Goal: Task Accomplishment & Management: Complete application form

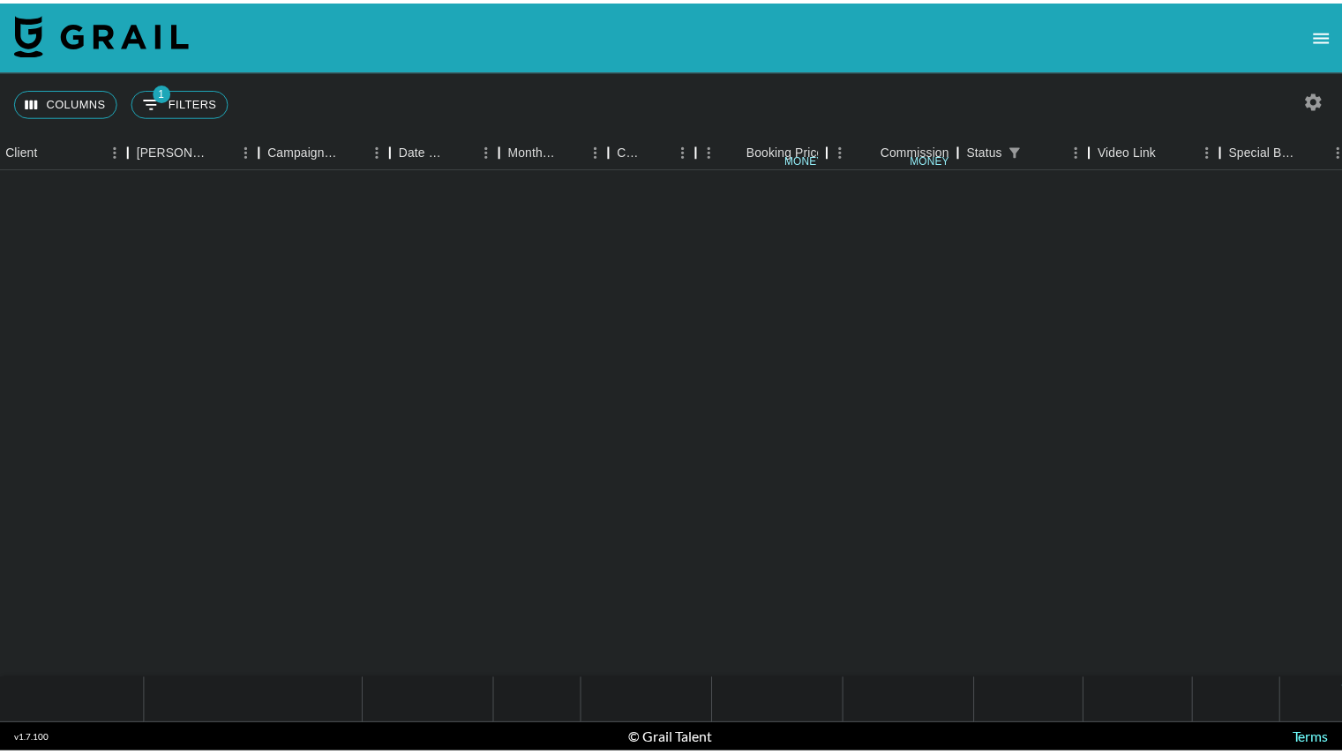
scroll to position [2749, 589]
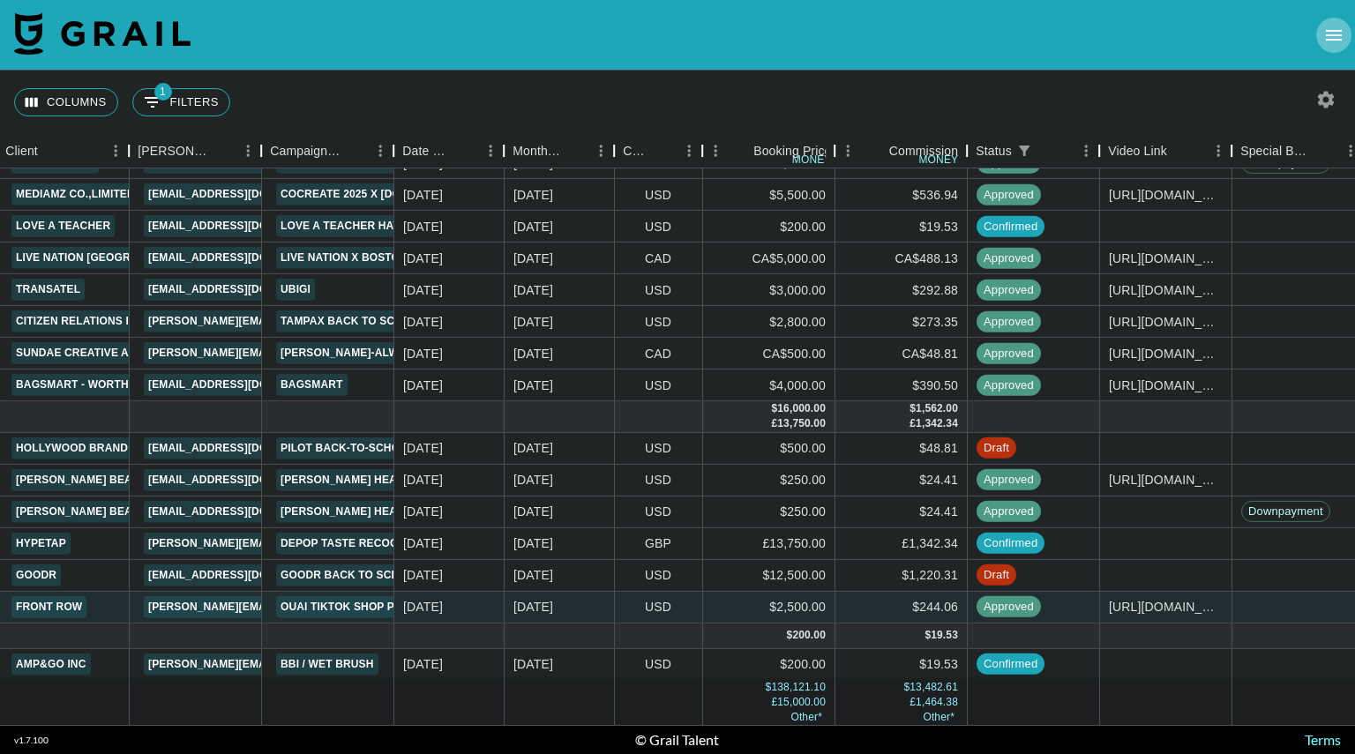
click at [1337, 29] on icon "open drawer" at bounding box center [1333, 35] width 21 height 21
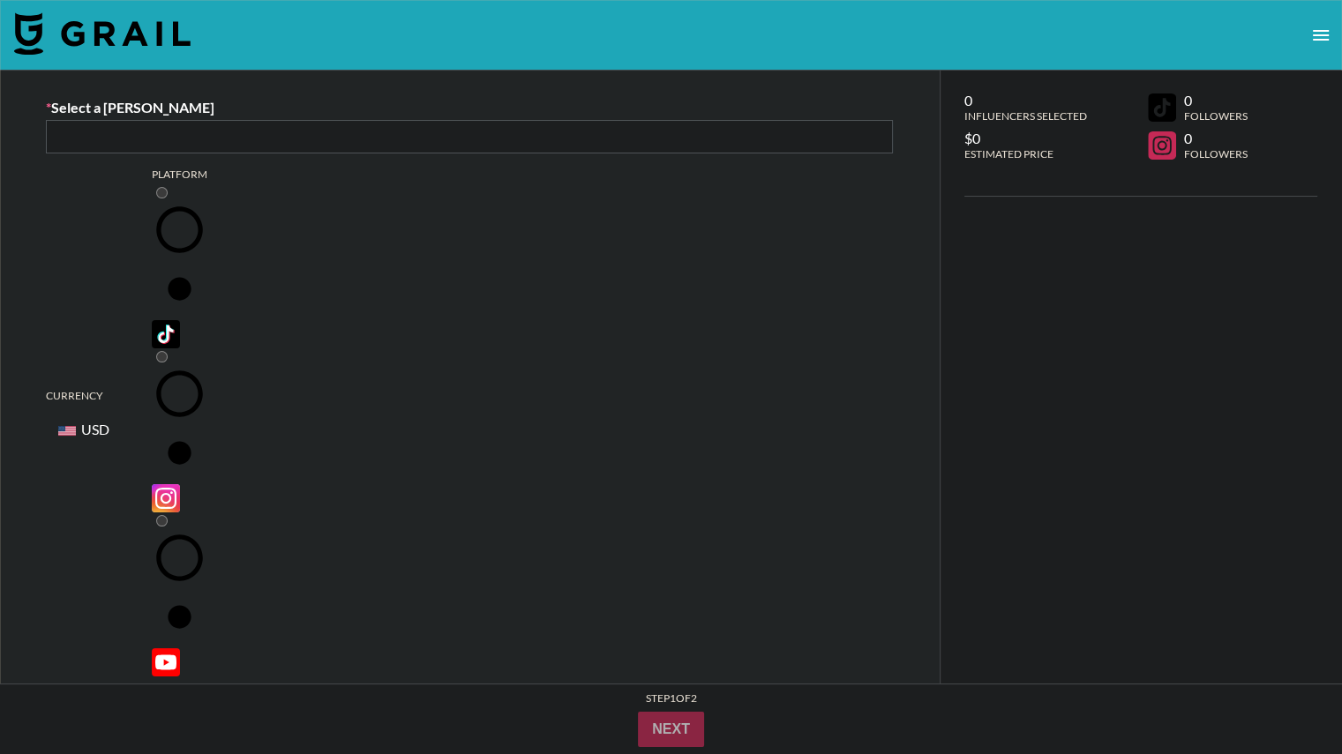
click at [83, 131] on input "text" at bounding box center [69, 135] width 26 height 20
paste input "[PERSON_NAME][EMAIL_ADDRESS][PERSON_NAME][PERSON_NAME][DOMAIN_NAME]"
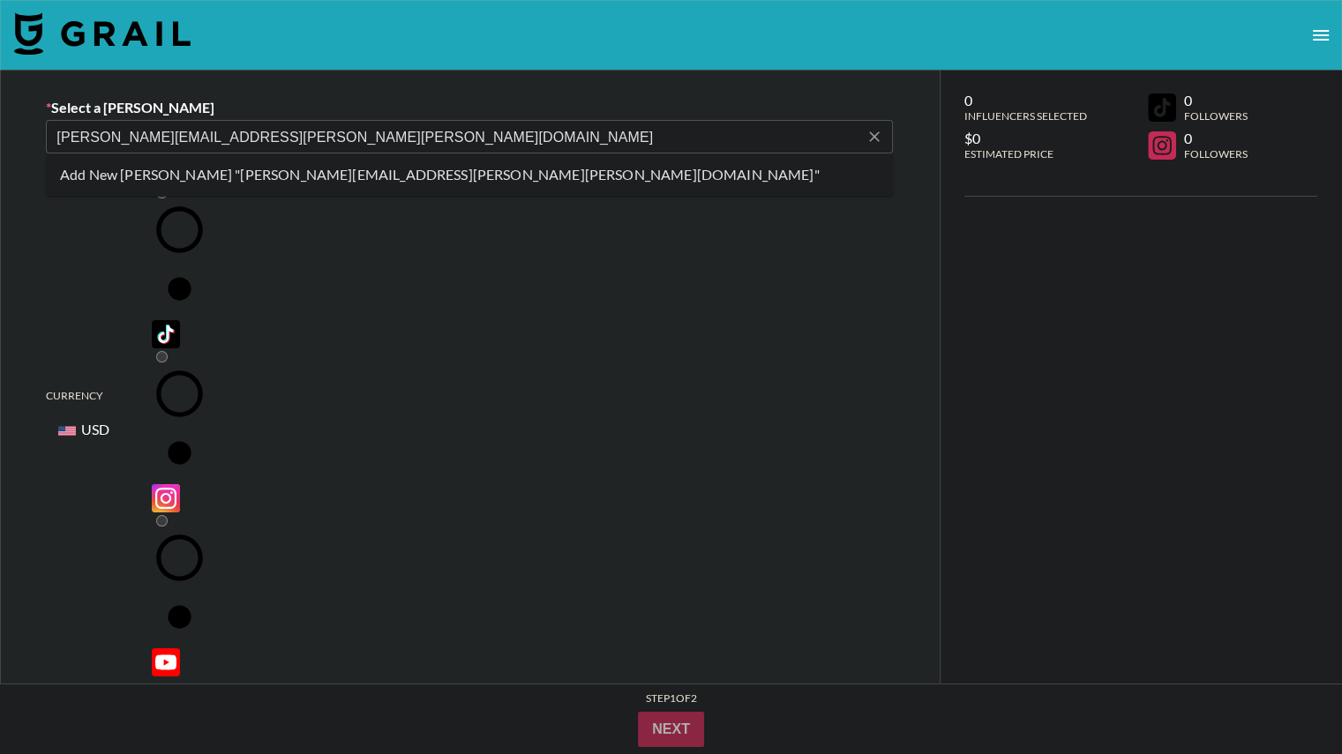
click at [369, 174] on li "Add New Booker "jocelyne.gonzalez@edelman.com"" at bounding box center [469, 175] width 847 height 28
type input "Add New Booker "jocelyne.gonzalez@edelman.com""
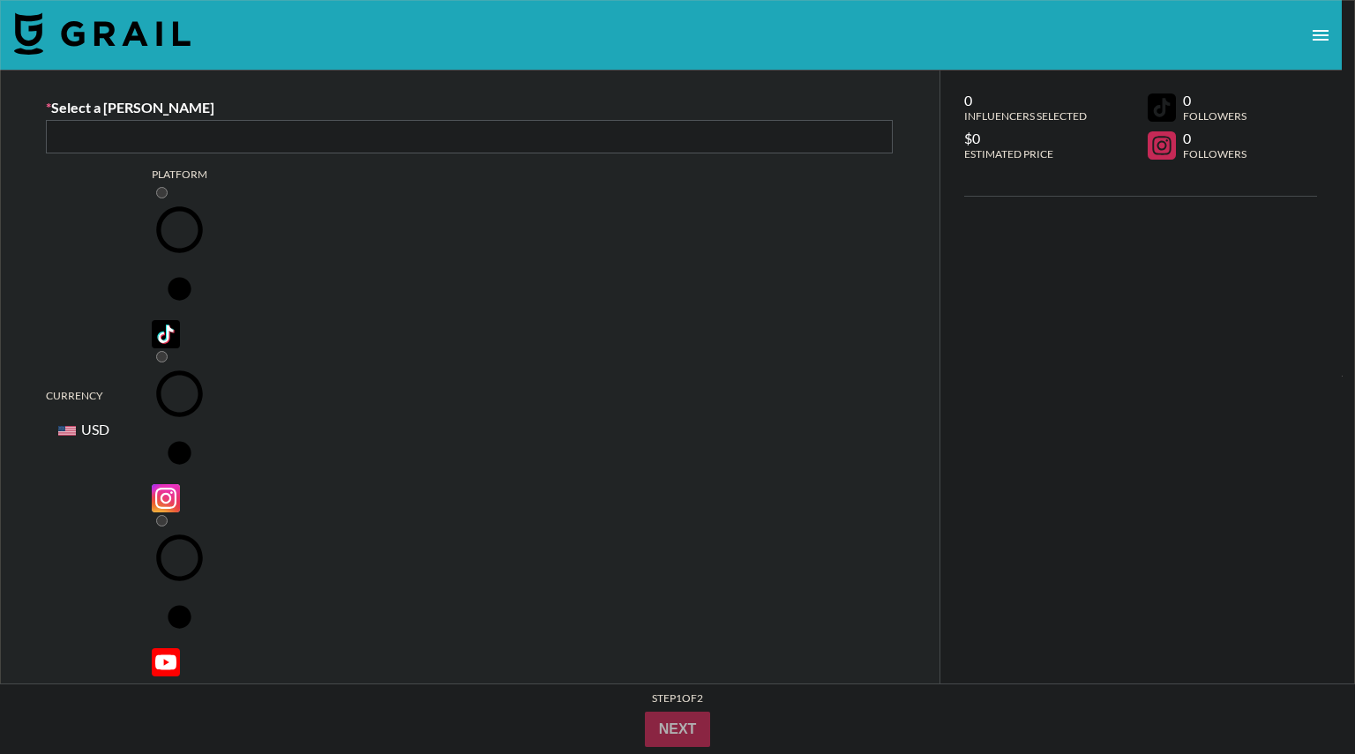
paste input "[PERSON_NAME][EMAIL_ADDRESS][PERSON_NAME][PERSON_NAME][DOMAIN_NAME]"
type input "[PERSON_NAME][EMAIL_ADDRESS][PERSON_NAME][PERSON_NAME][DOMAIN_NAME]"
paste input "[PERSON_NAME][EMAIL_ADDRESS][PERSON_NAME][PERSON_NAME][DOMAIN_NAME]"
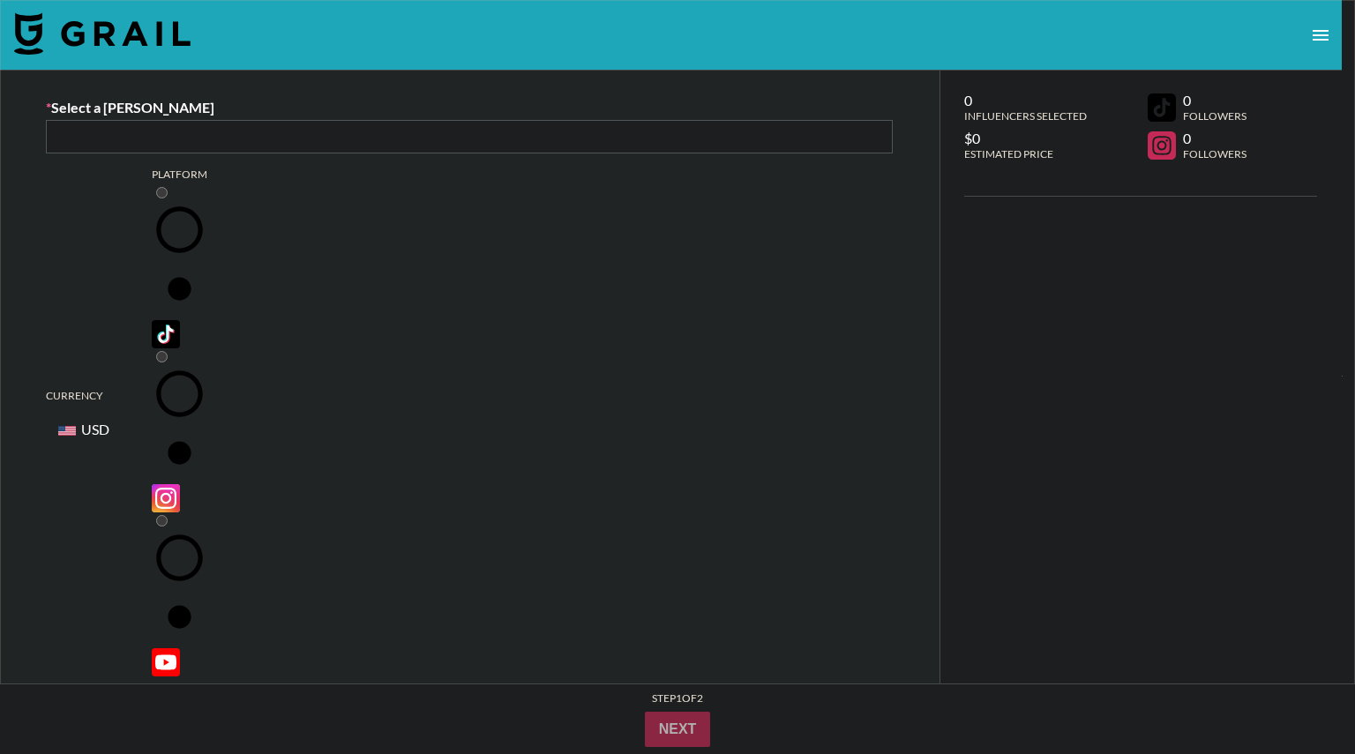
type input "Gonzalez"
paste input "[PERSON_NAME][EMAIL_ADDRESS][PERSON_NAME][PERSON_NAME][DOMAIN_NAME]"
type input "Jocelyne"
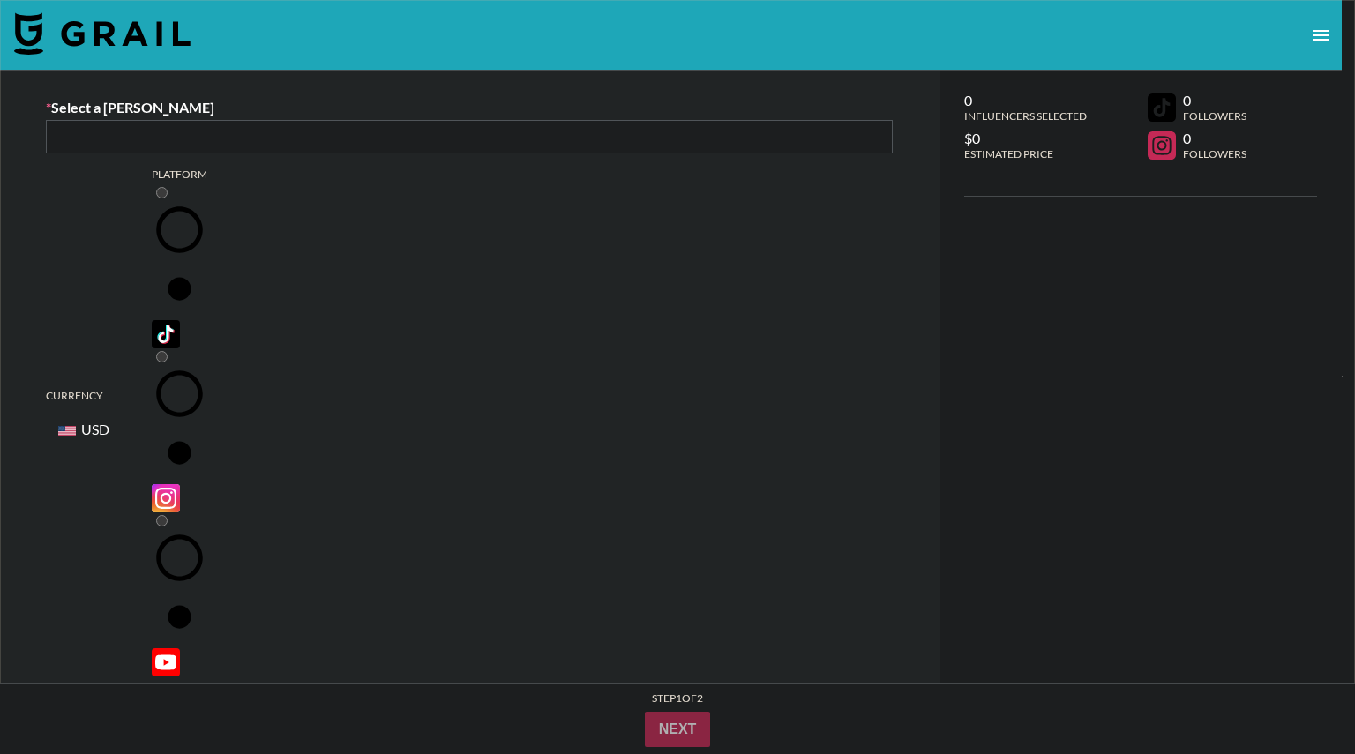
select select "Brand"
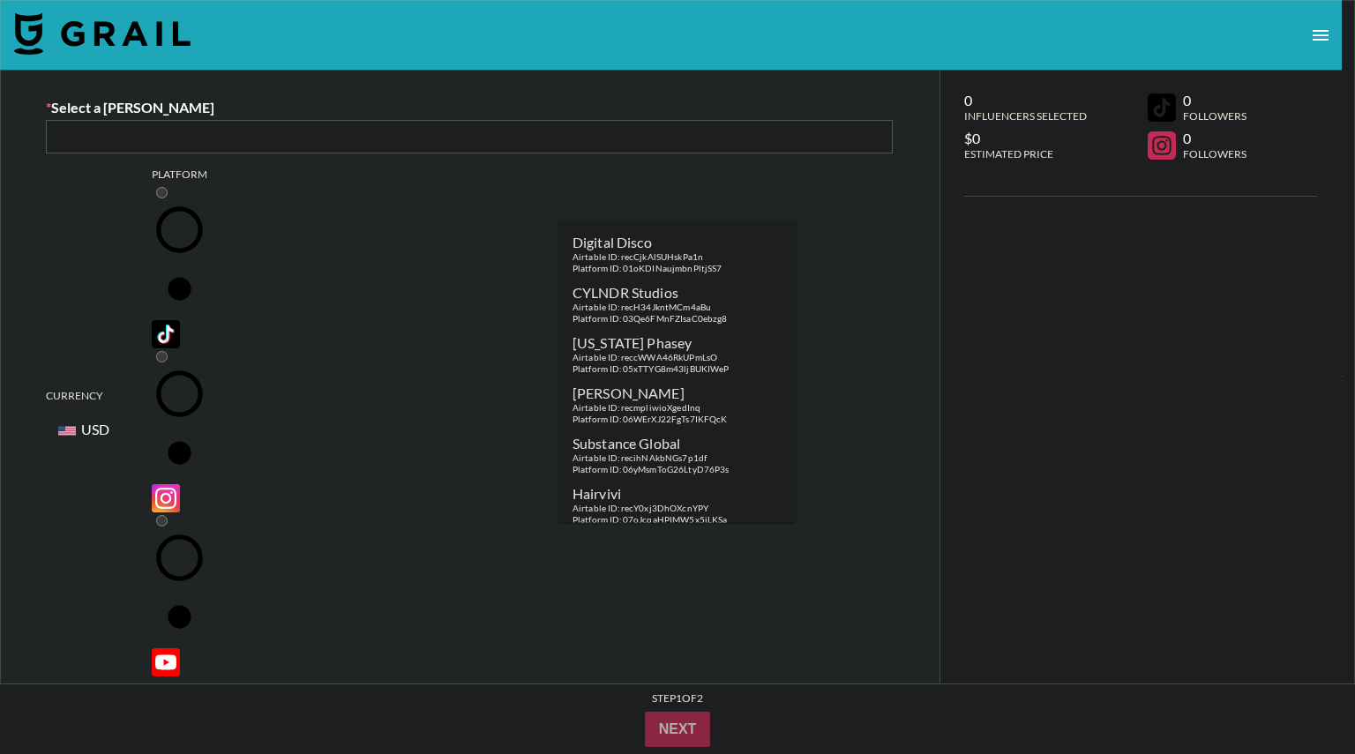
paste input "TVI Inc."
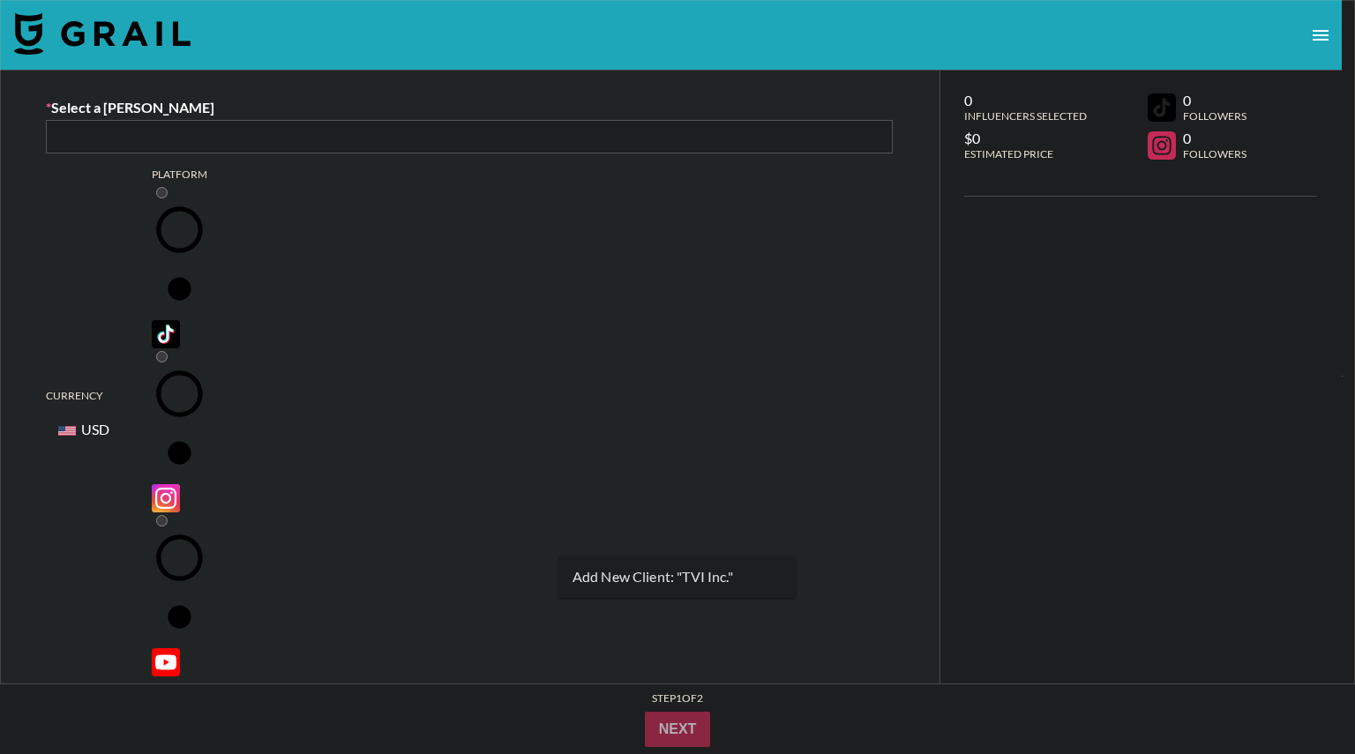
drag, startPoint x: 617, startPoint y: 538, endPoint x: 526, endPoint y: 536, distance: 90.9
paste input "[PERSON_NAME], Inc."
click at [660, 588] on div "Airtable ID: rec8gn1VWDcCBK8AC" at bounding box center [651, 591] width 158 height 11
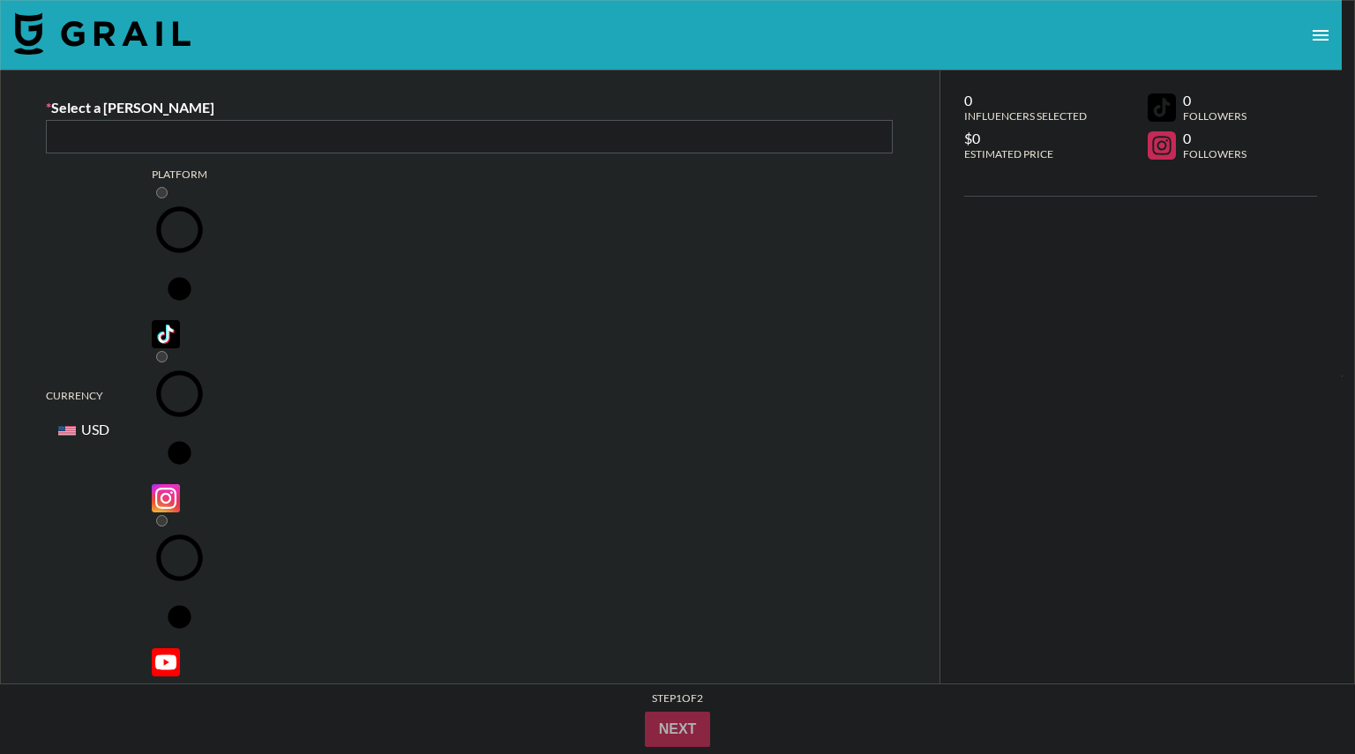
type input "[PERSON_NAME], Inc."
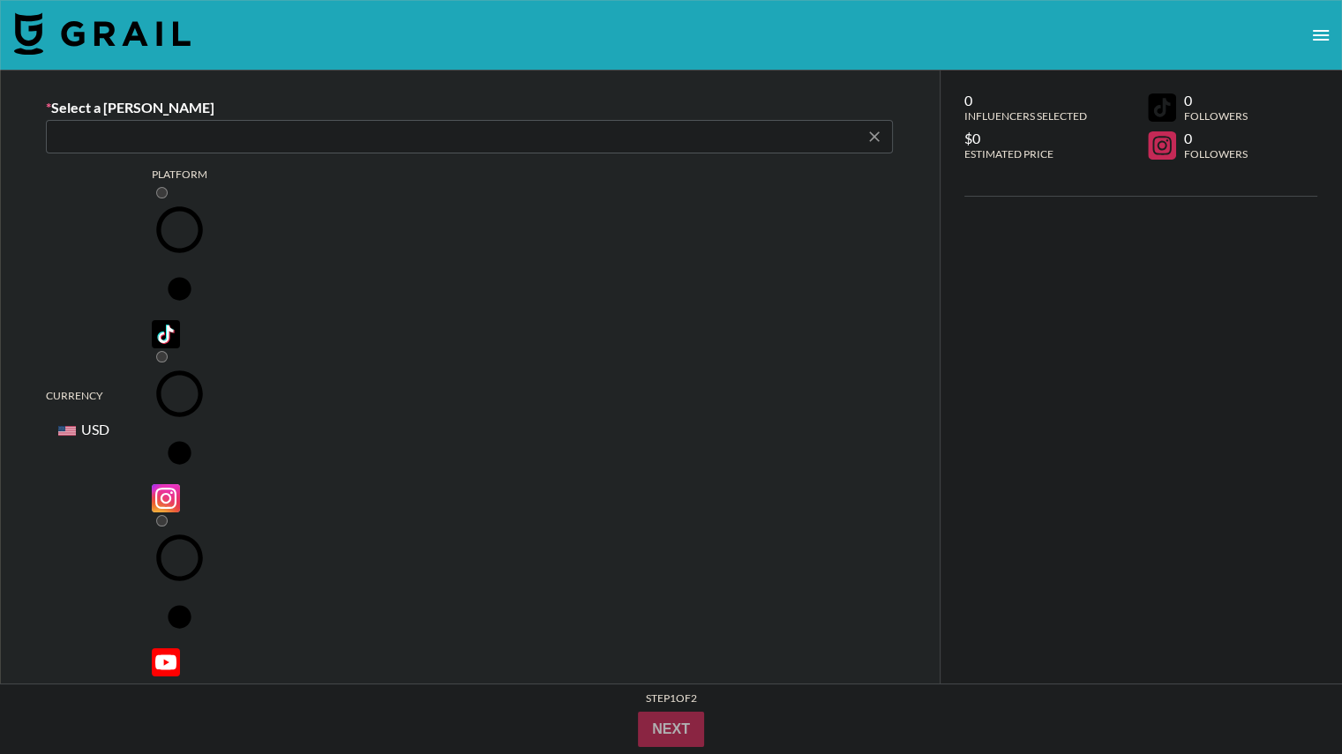
type input "jocelyne.gonzalez@edelman.com: Jocelyne Gonzalez -- Daniel J. Edelman, Inc. -- …"
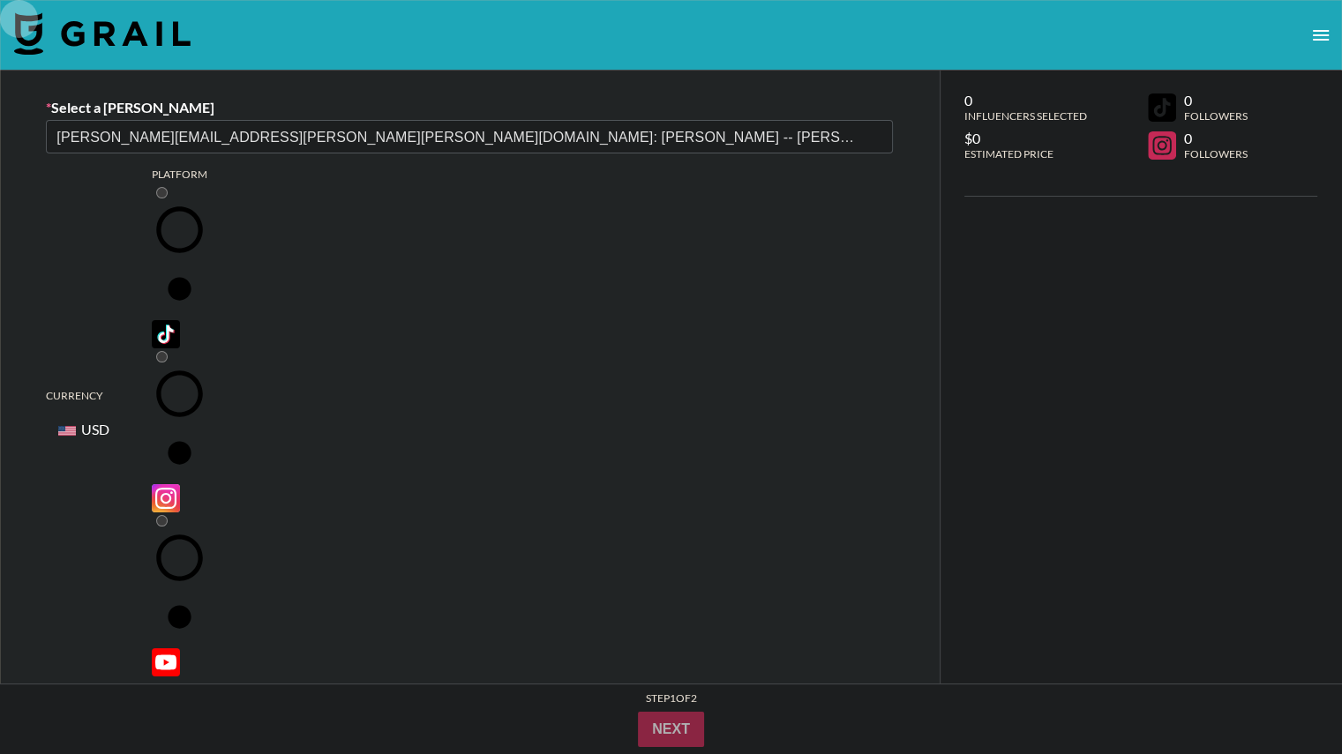
click at [168, 351] on input "radio" at bounding box center [161, 356] width 11 height 11
radio input "true"
click at [286, 697] on input at bounding box center [480, 711] width 803 height 28
type input "dh"
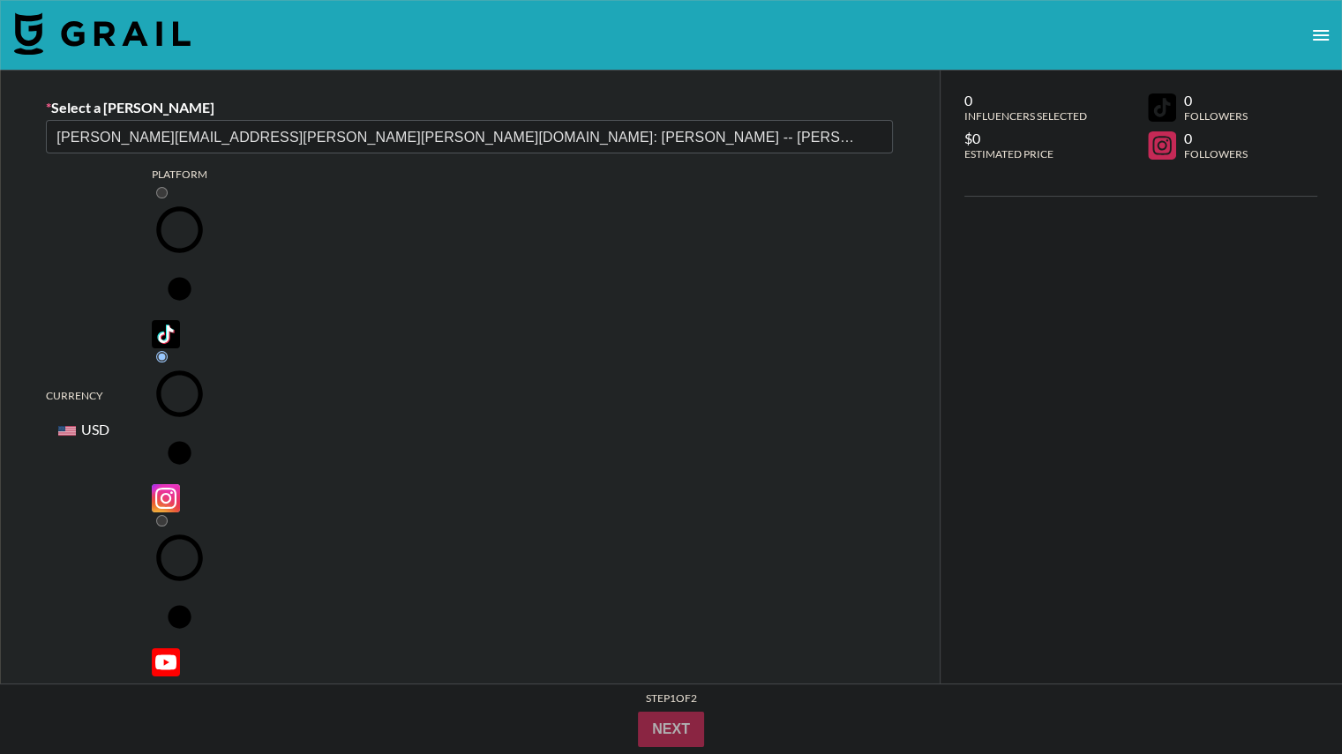
type input "2"
checkbox input "true"
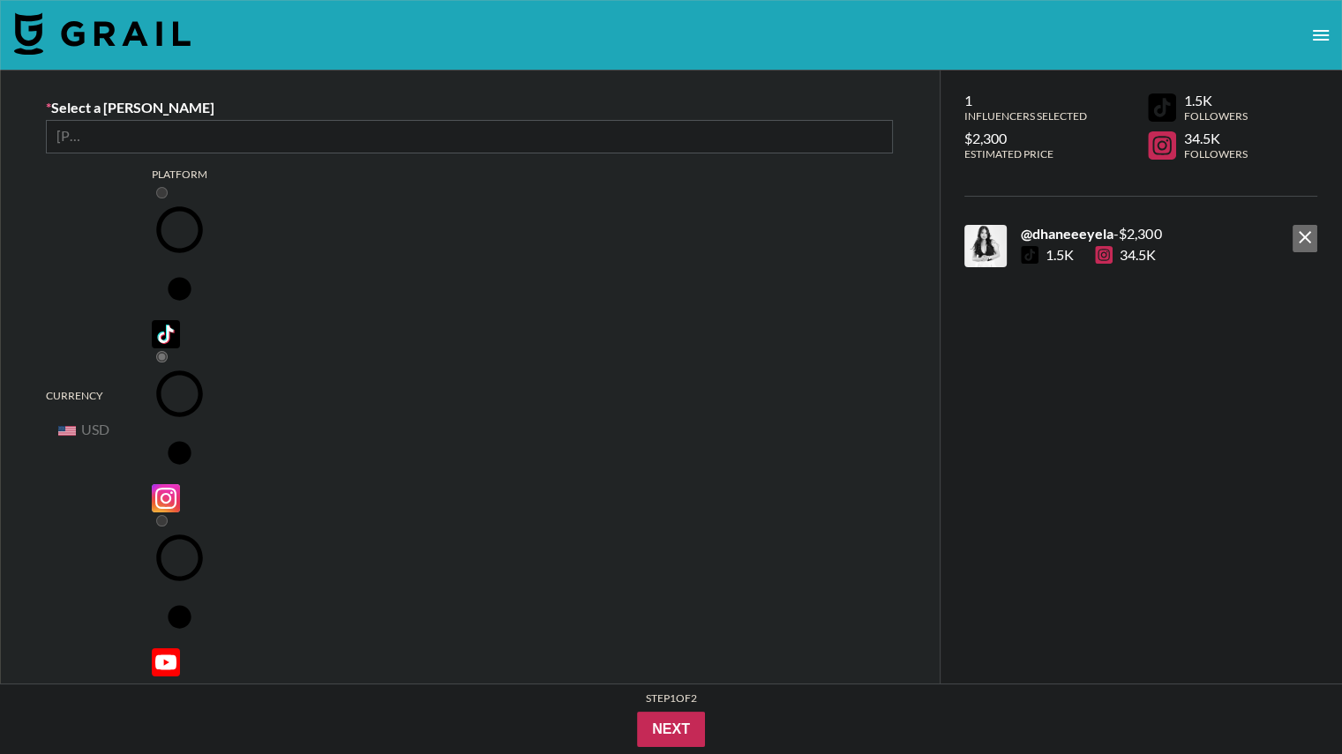
type input "2300"
click at [673, 730] on button "Next" at bounding box center [671, 729] width 68 height 35
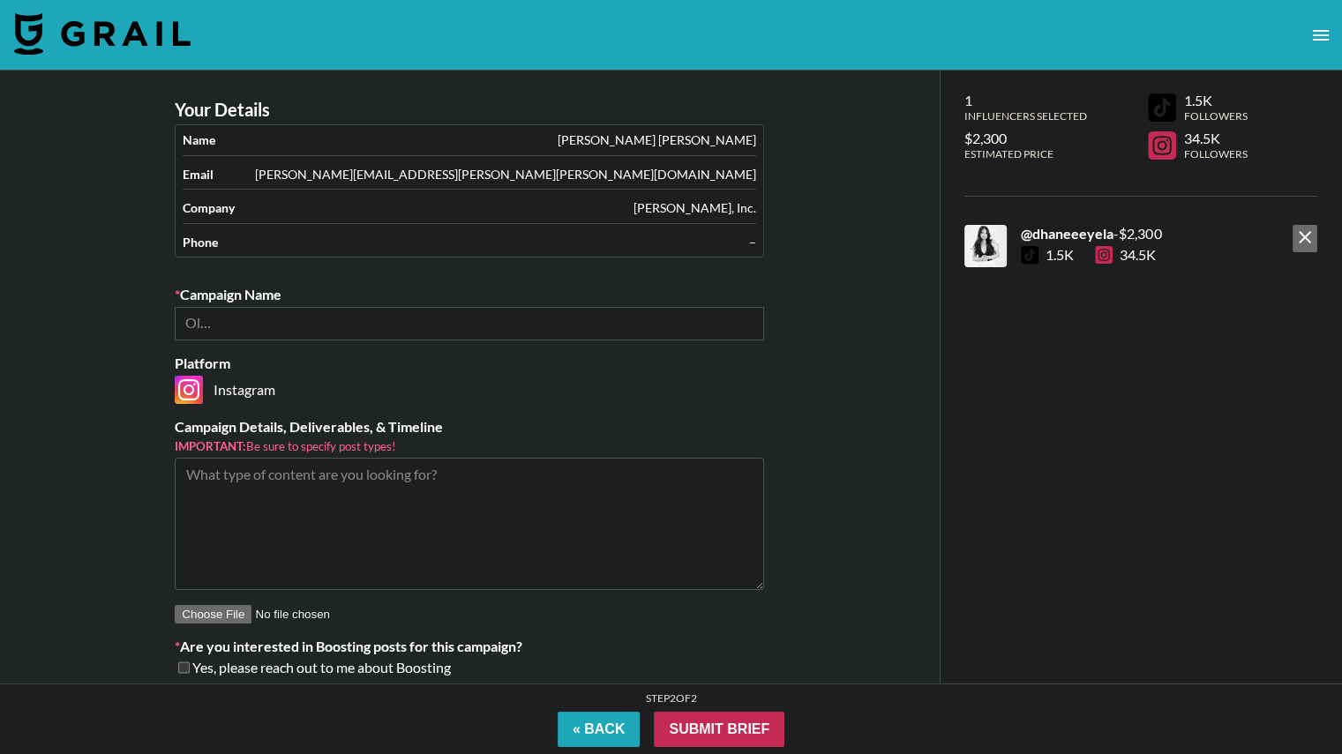
click at [212, 317] on input "text" at bounding box center [198, 322] width 26 height 20
paste input "Value Village September 2025”"
click at [317, 359] on li "Add New Campaign: "Value Village September 2025"" at bounding box center [469, 361] width 589 height 28
type input "Value Village September 2025"
click at [336, 482] on textarea at bounding box center [469, 524] width 589 height 132
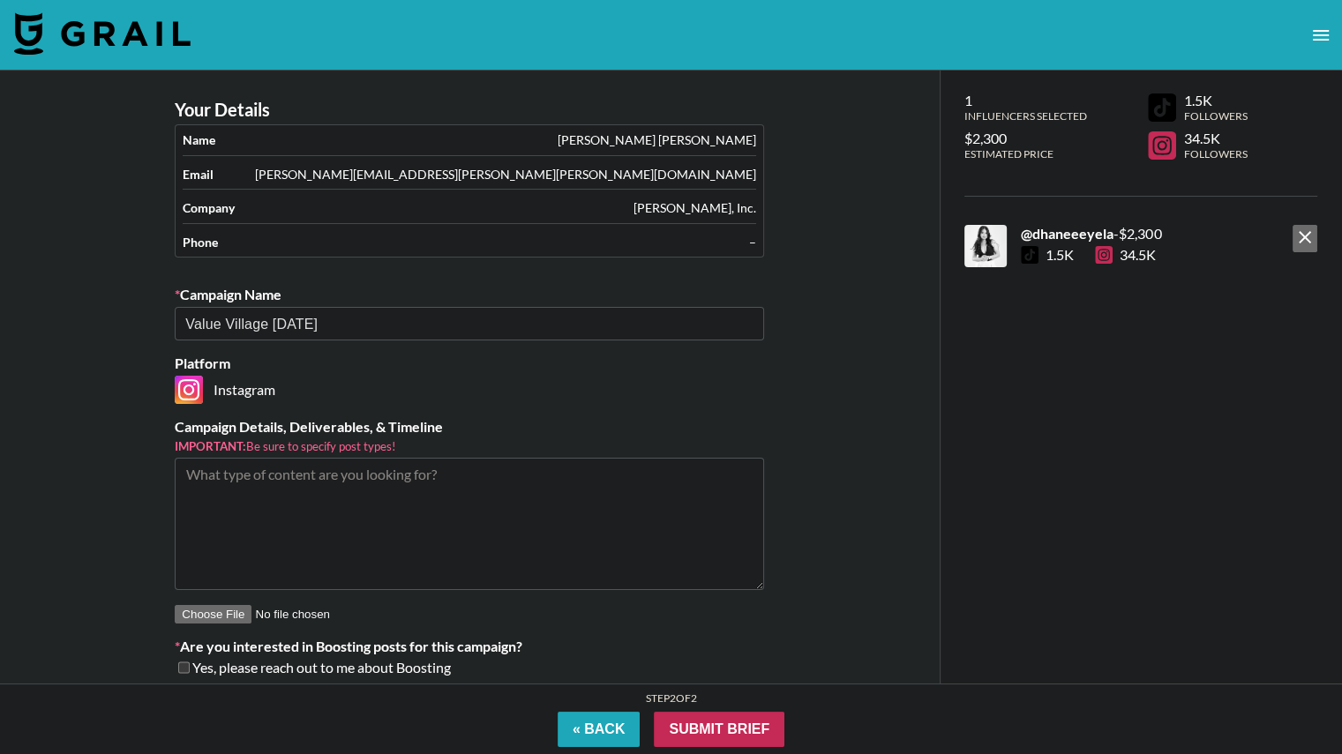
paste textarea "1 Instagram Reel Usage Rights and Exclusivity · Organic Rights: (6) months from…"
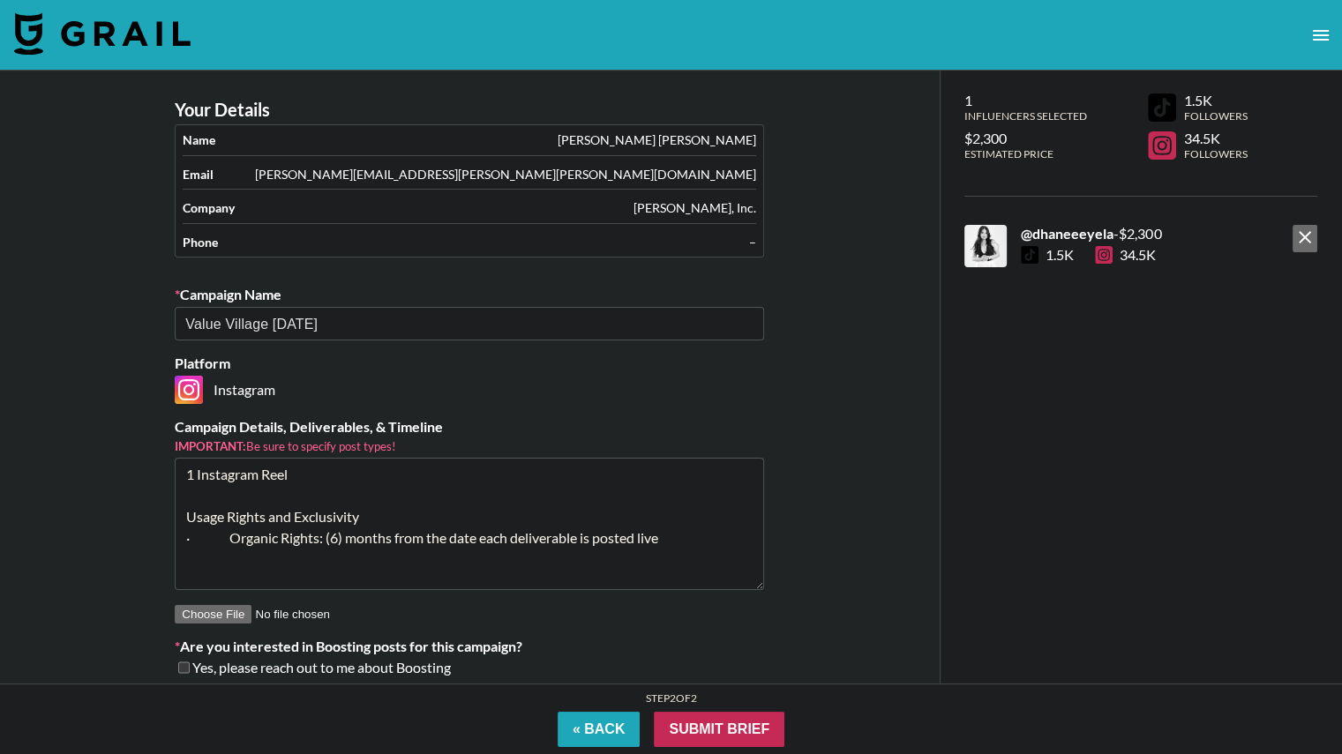
click at [245, 495] on textarea "1 Instagram Reel Usage Rights and Exclusivity · Organic Rights: (6) months from…" at bounding box center [469, 524] width 589 height 132
click at [241, 563] on textarea "x1 Instagram Reel Usage Rights and Exclusivity · Organic Rights: (6) months fro…" at bounding box center [469, 524] width 589 height 132
click at [695, 549] on textarea "x1 Instagram Reel Usage Rights and Exclusivity · Organic Rights: (6) months fro…" at bounding box center [469, 524] width 589 height 132
paste textarea "$100 CAD gift card"
drag, startPoint x: 378, startPoint y: 519, endPoint x: 160, endPoint y: 503, distance: 218.4
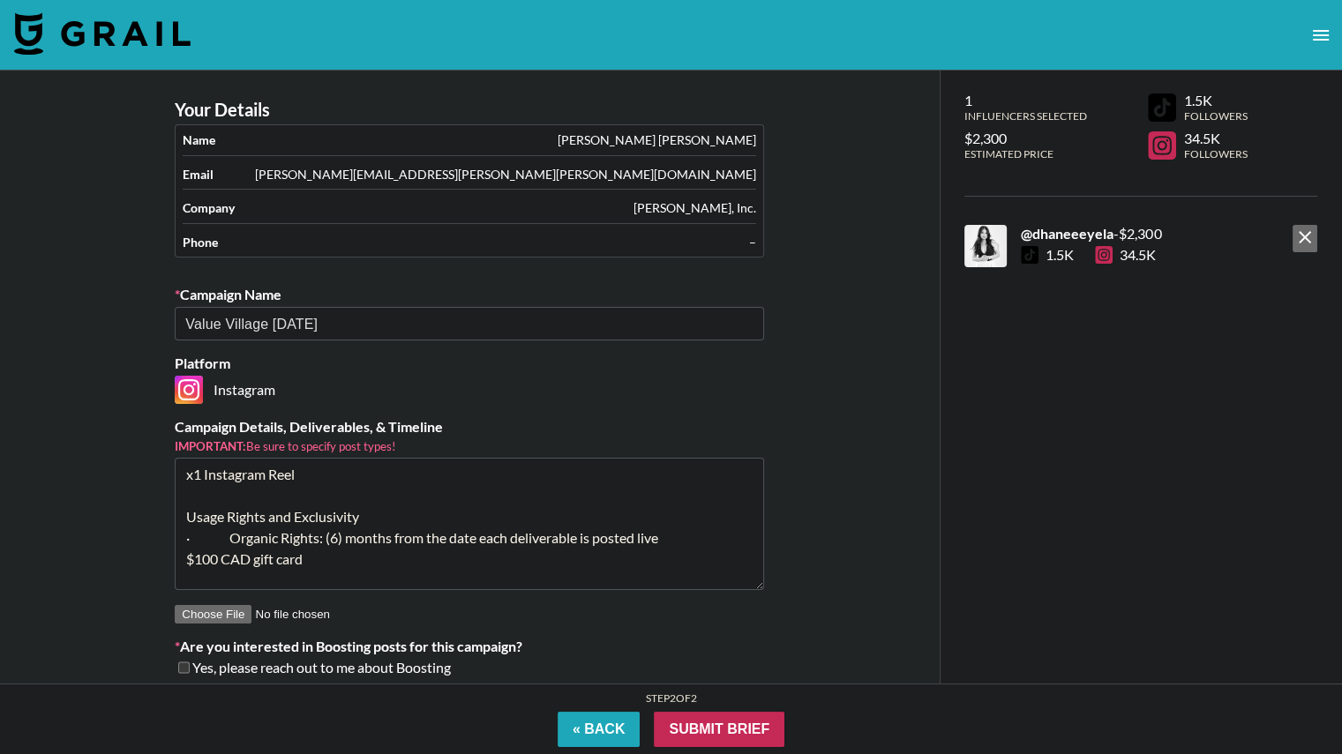
click at [161, 503] on section "Your Details Name Jocelyne Gonzalez Email jocelyne.gonzalez@edelman.com Company…" at bounding box center [469, 395] width 617 height 620
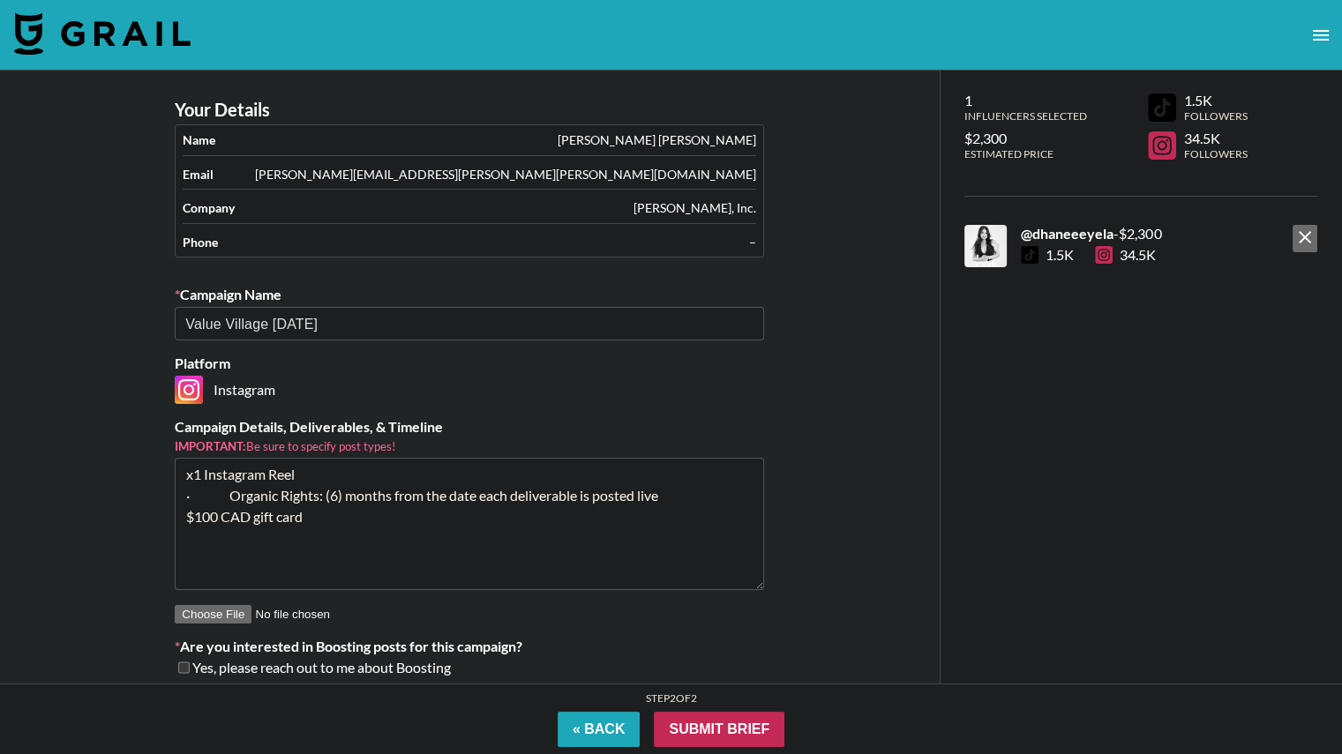
click at [236, 496] on textarea "x1 Instagram Reel · Organic Rights: (6) months from the date each deliverable i…" at bounding box center [469, 524] width 589 height 132
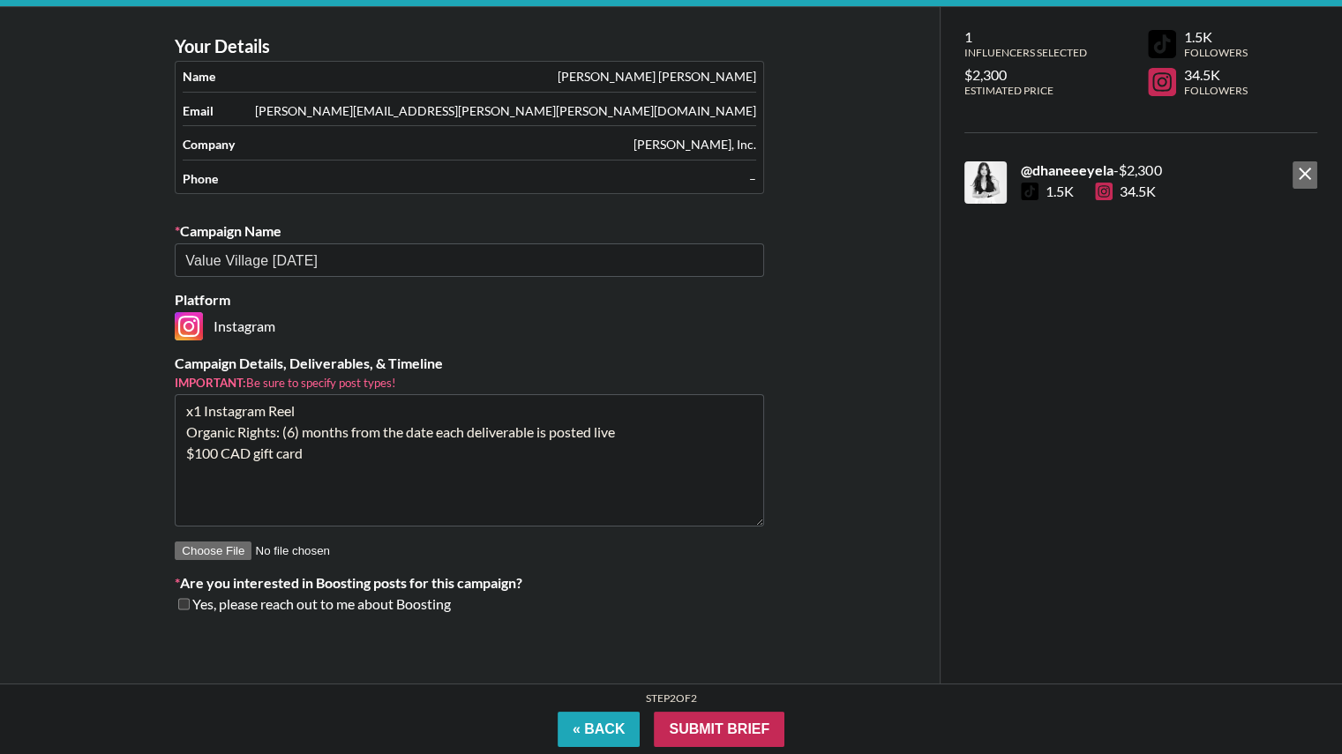
scroll to position [71, 0]
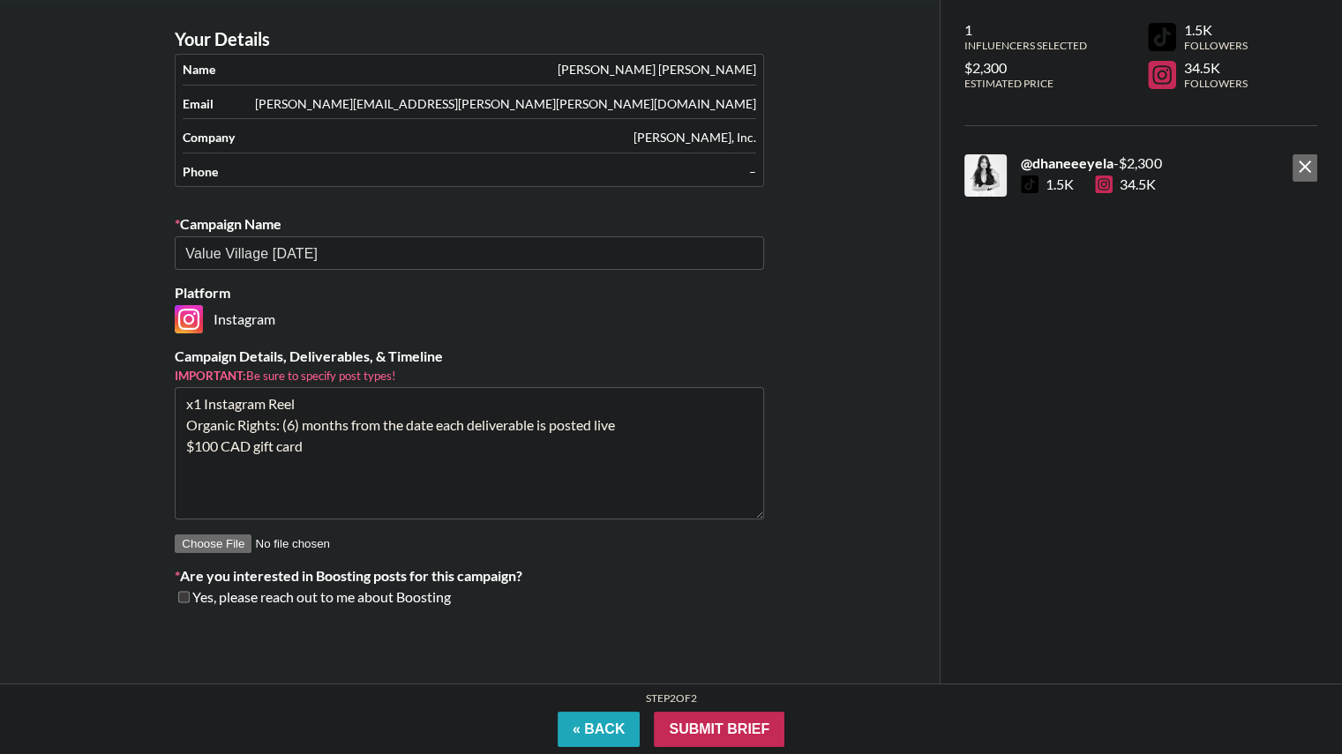
drag, startPoint x: 643, startPoint y: 424, endPoint x: 353, endPoint y: 422, distance: 290.2
click at [353, 422] on textarea "x1 Instagram Reel Organic Rights: (6) months from the date each deliverable is …" at bounding box center [469, 453] width 589 height 132
click at [297, 419] on textarea "x1 Instagram Reel Organic Rights: (6) months $100 CAD gift card" at bounding box center [469, 453] width 589 height 132
drag, startPoint x: 343, startPoint y: 446, endPoint x: 135, endPoint y: 398, distance: 213.7
click at [135, 398] on div "Your Details Name Jocelyne Gonzalez Email jocelyne.gonzalez@edelman.com Company…" at bounding box center [469, 342] width 939 height 684
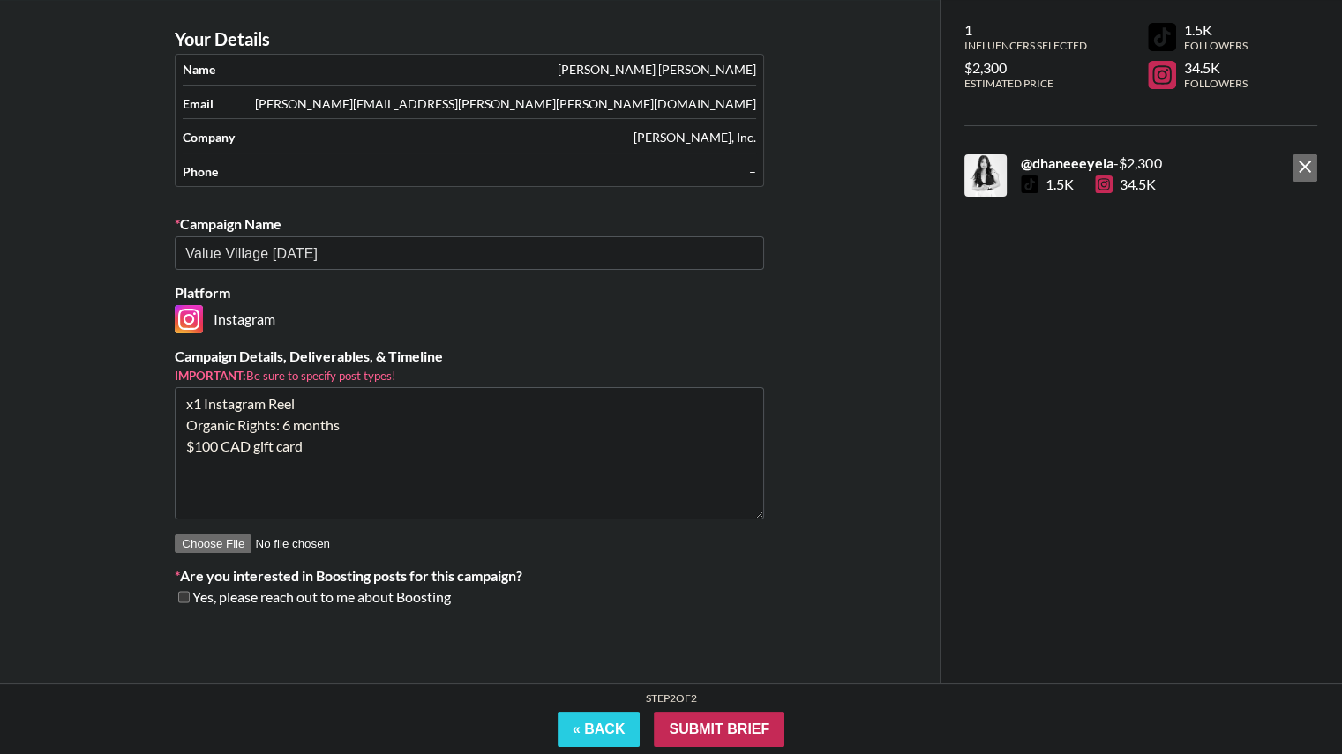
type textarea "x1 Instagram Reel Organic Rights: 6 months $100 CAD gift card"
click at [595, 725] on button "« Back" at bounding box center [598, 729] width 83 height 35
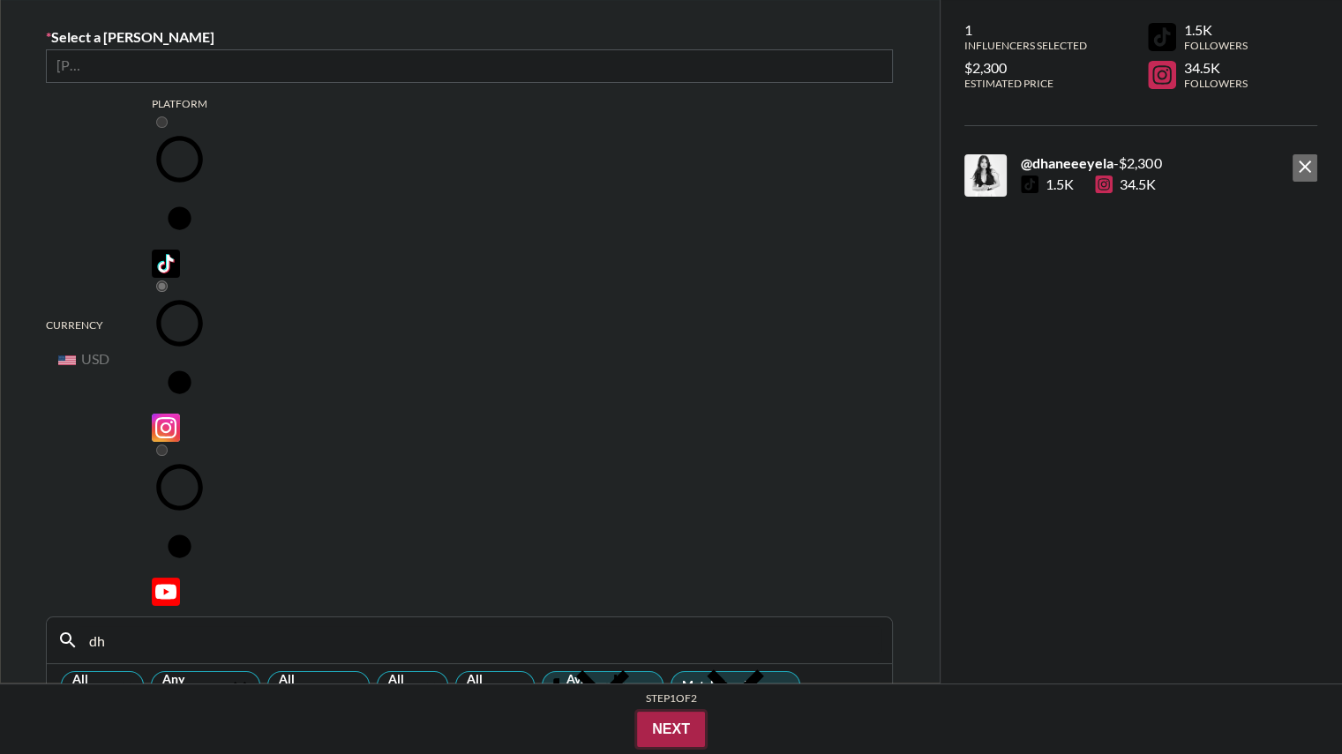
click at [677, 732] on button "Next" at bounding box center [671, 729] width 68 height 35
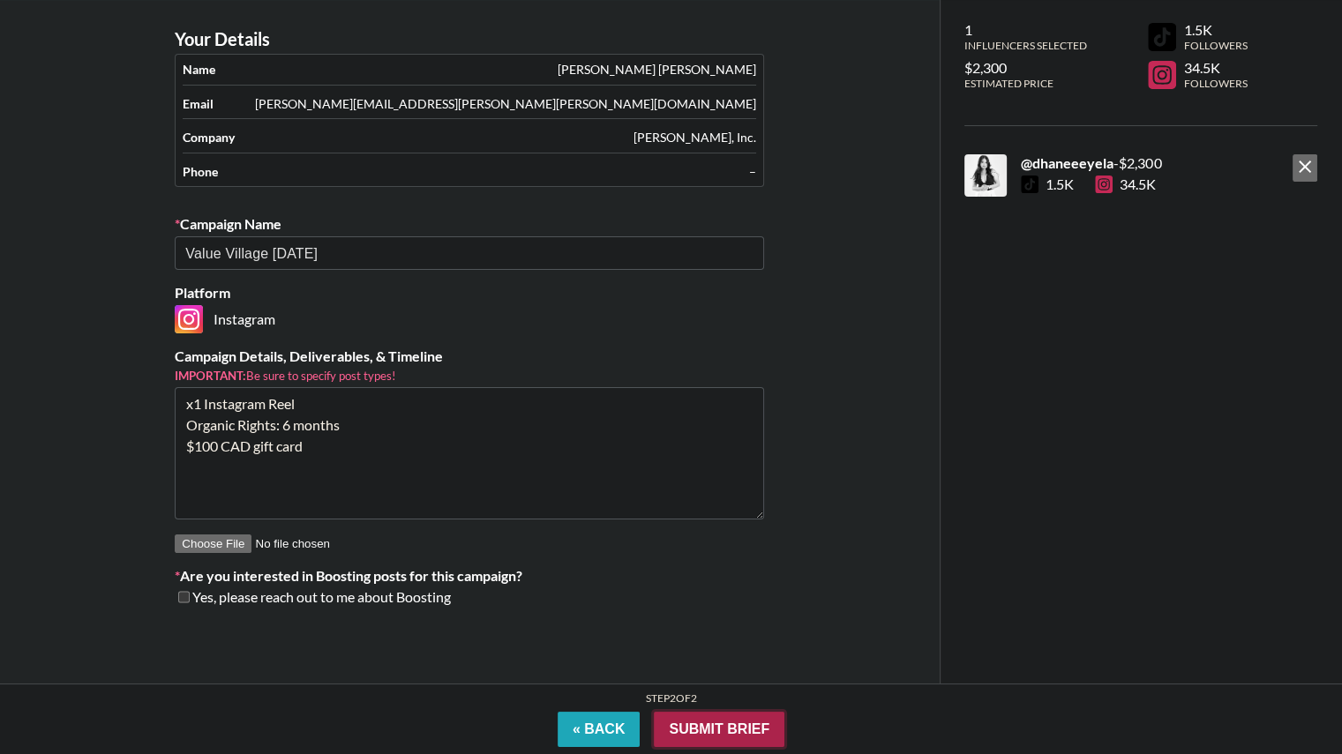
click at [737, 729] on input "Submit Brief" at bounding box center [719, 729] width 131 height 35
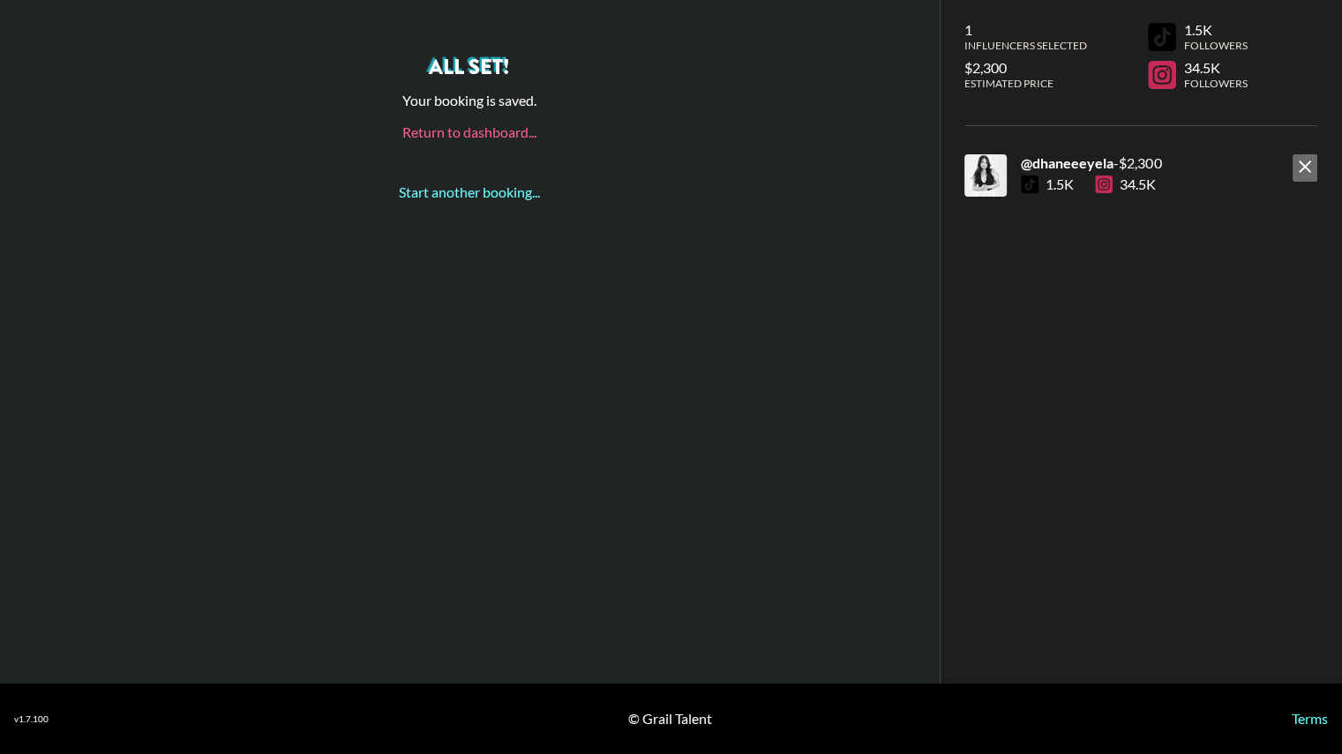
click at [425, 134] on link "Return to dashboard..." at bounding box center [469, 131] width 134 height 17
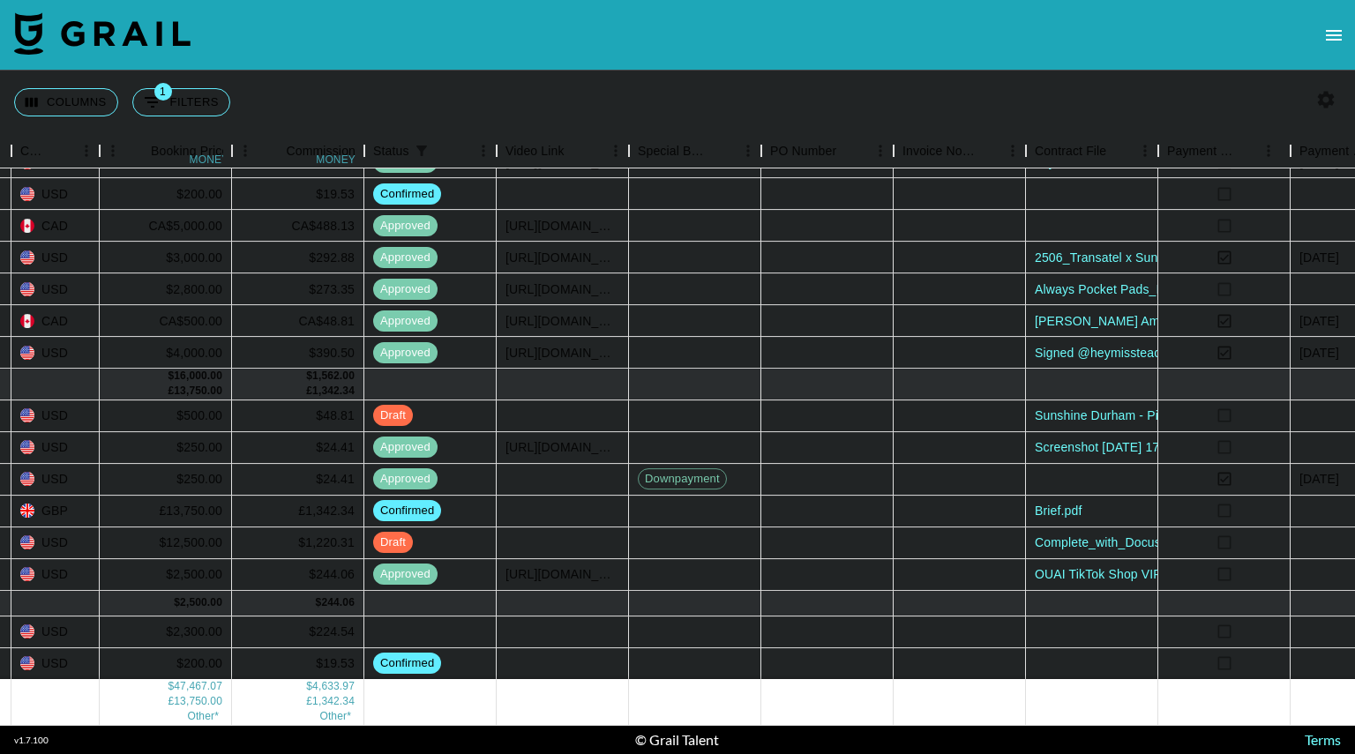
scroll to position [318, 1477]
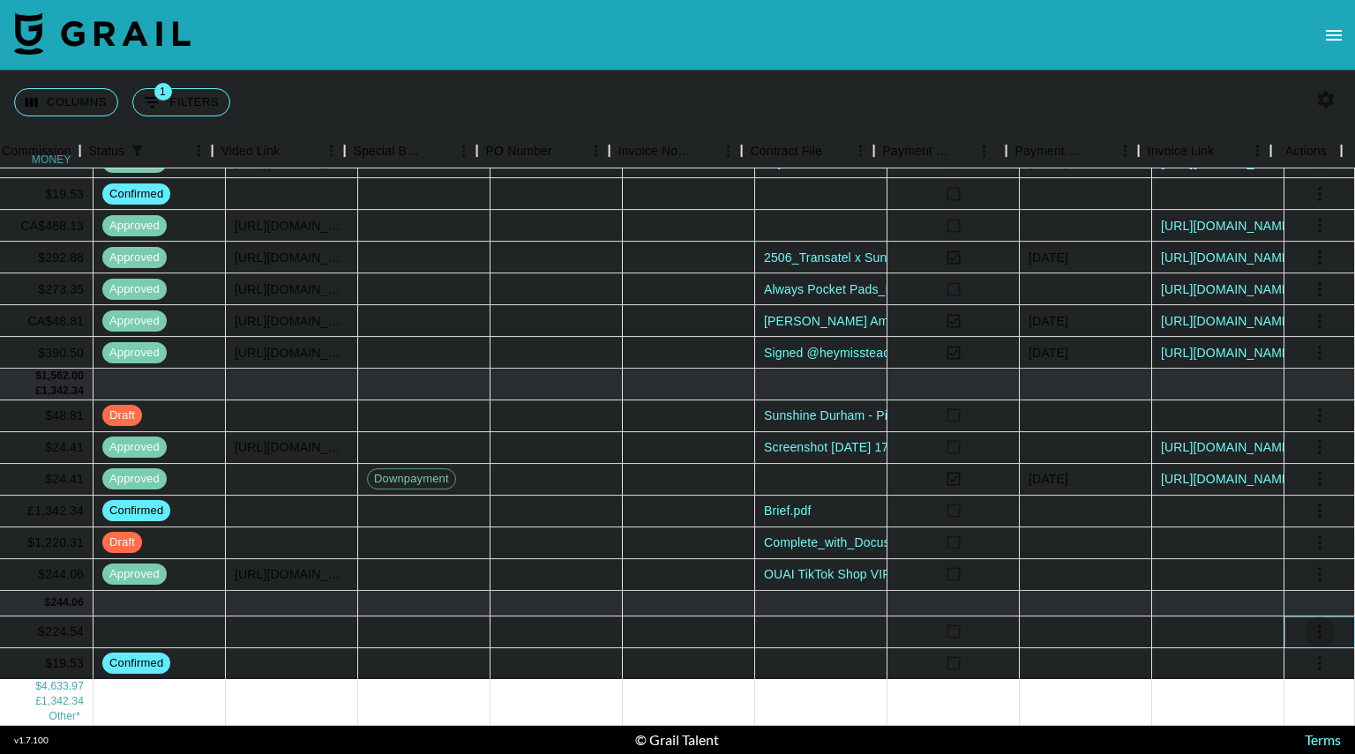
click at [1309, 621] on icon "select merge strategy" at bounding box center [1319, 631] width 21 height 21
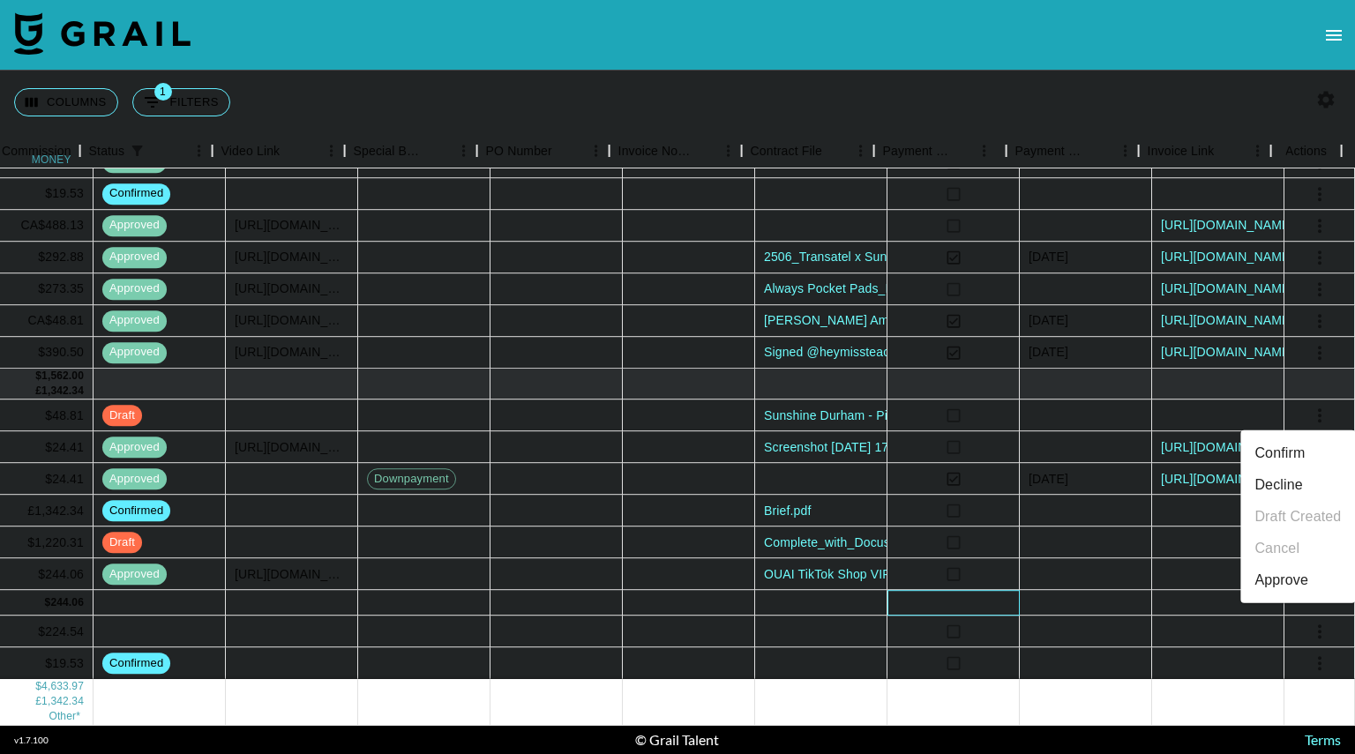
click at [992, 591] on div at bounding box center [953, 604] width 132 height 26
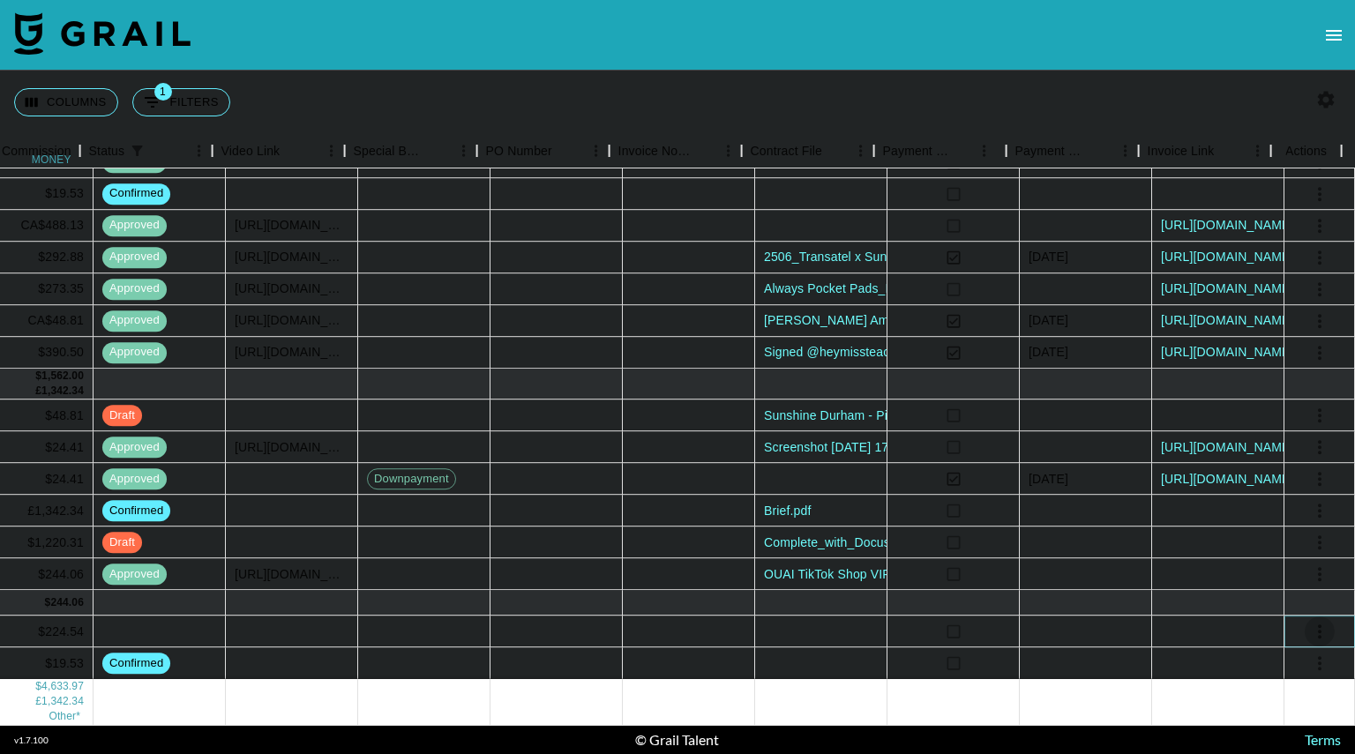
click at [1309, 621] on icon "select merge strategy" at bounding box center [1319, 631] width 21 height 21
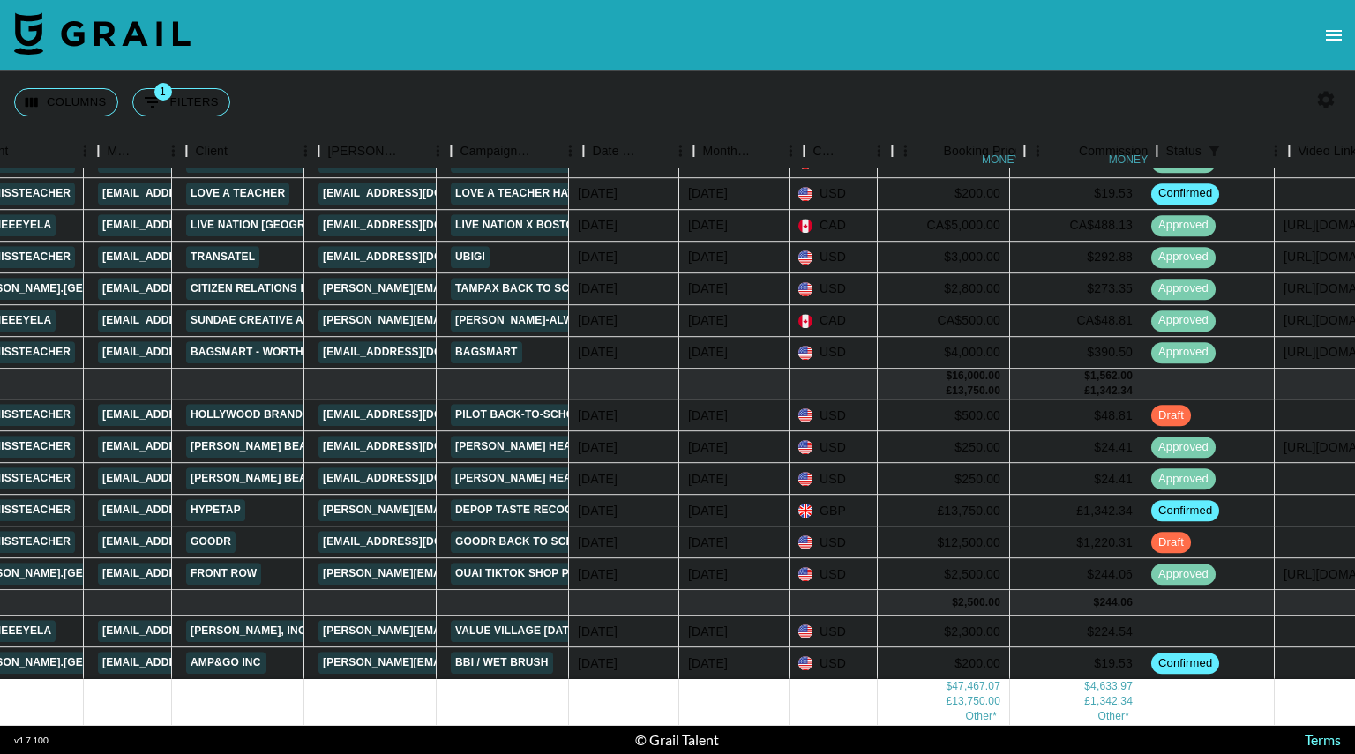
scroll to position [318, 389]
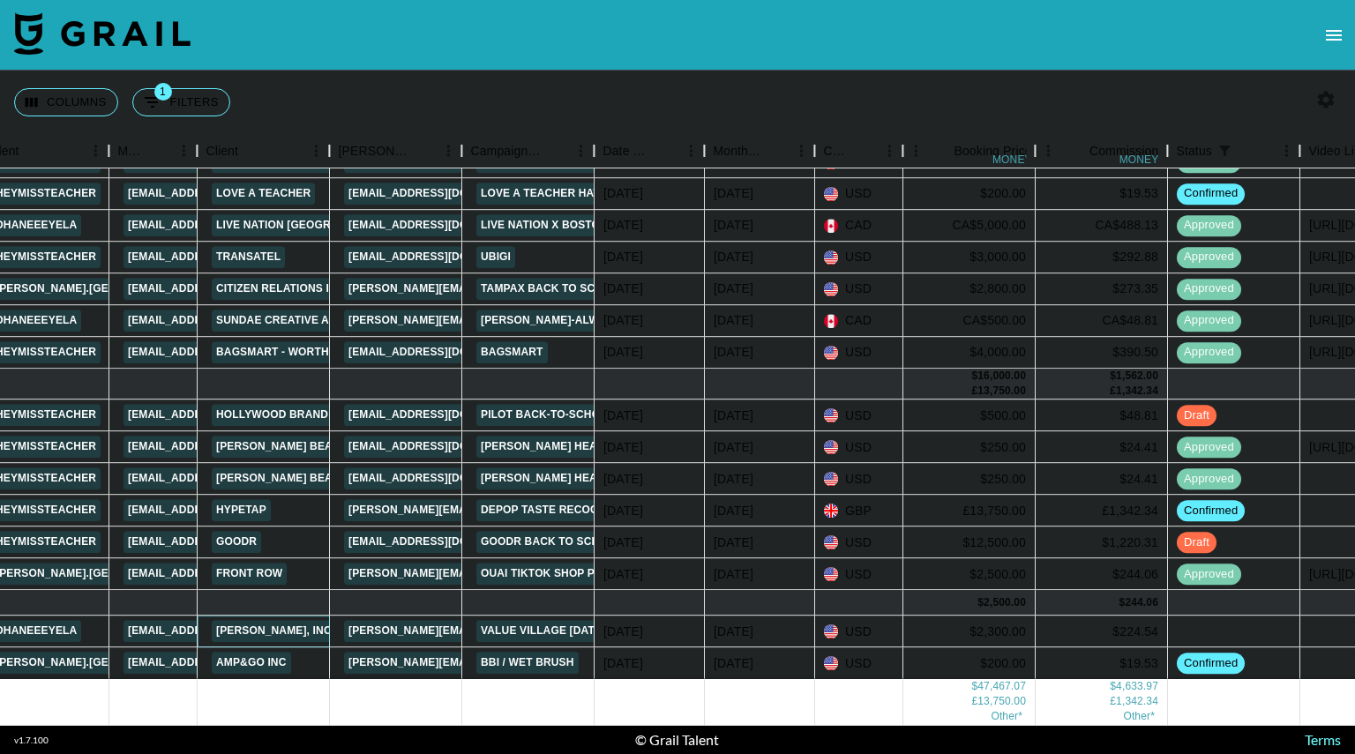
click at [273, 621] on link "[PERSON_NAME], Inc." at bounding box center [275, 632] width 127 height 22
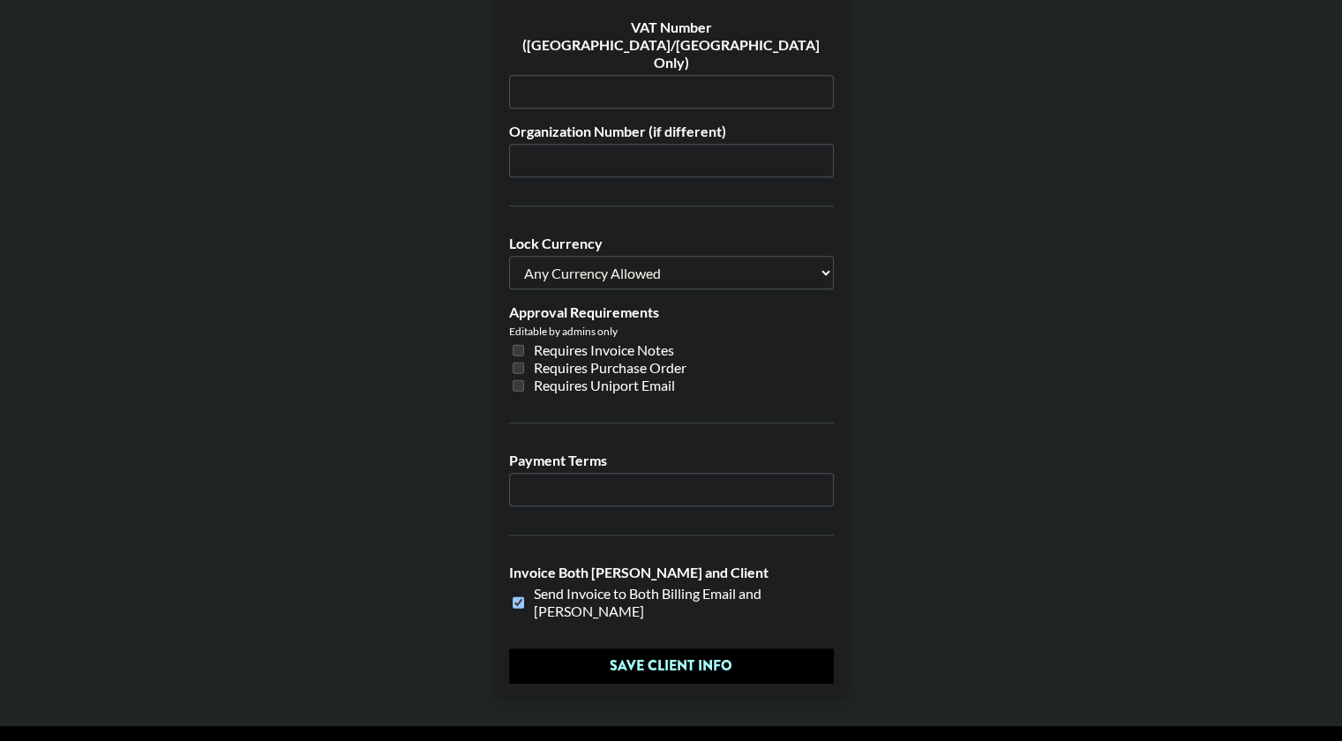
scroll to position [1277, 0]
